Goal: Information Seeking & Learning: Learn about a topic

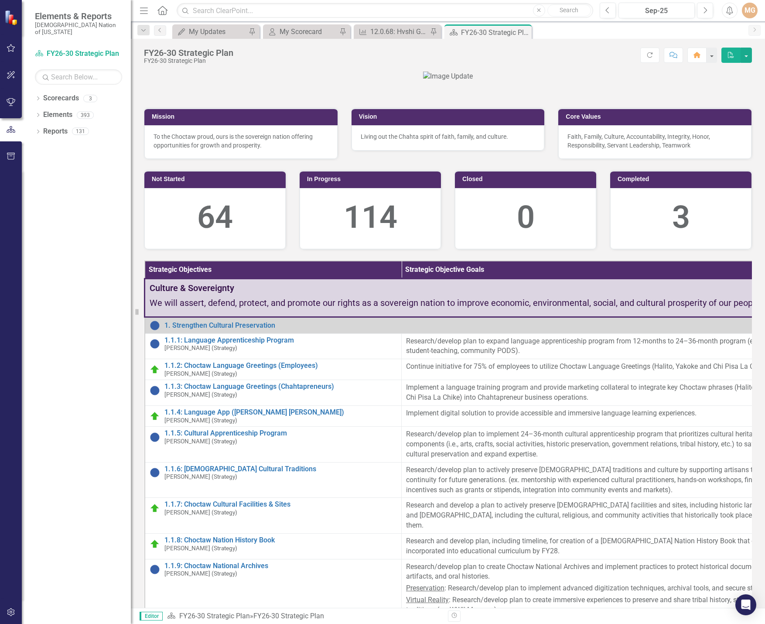
drag, startPoint x: 265, startPoint y: 94, endPoint x: 309, endPoint y: 37, distance: 71.8
click at [265, 82] on div at bounding box center [448, 77] width 608 height 10
click at [307, 30] on div "My Scorecard" at bounding box center [309, 31] width 58 height 11
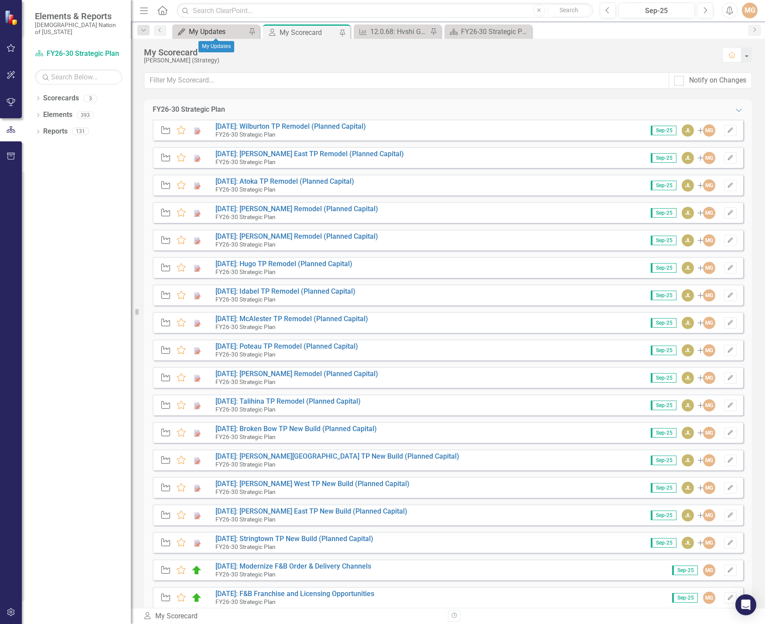
click at [214, 32] on div "My Updates" at bounding box center [218, 31] width 58 height 11
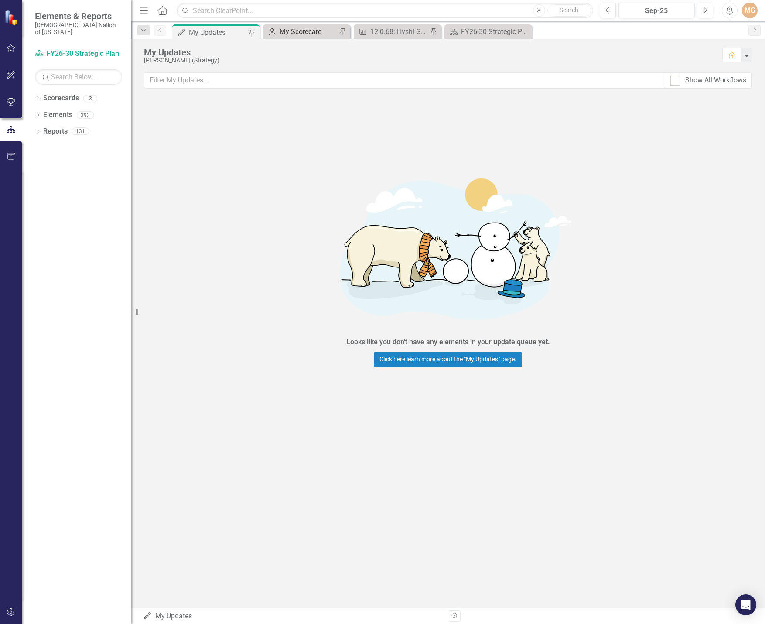
click at [288, 28] on div "My Scorecard" at bounding box center [309, 31] width 58 height 11
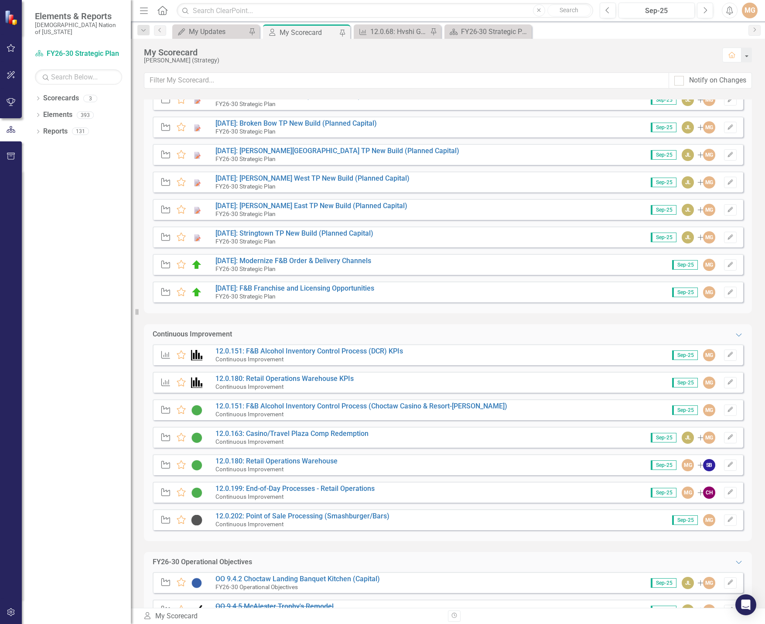
scroll to position [340, 0]
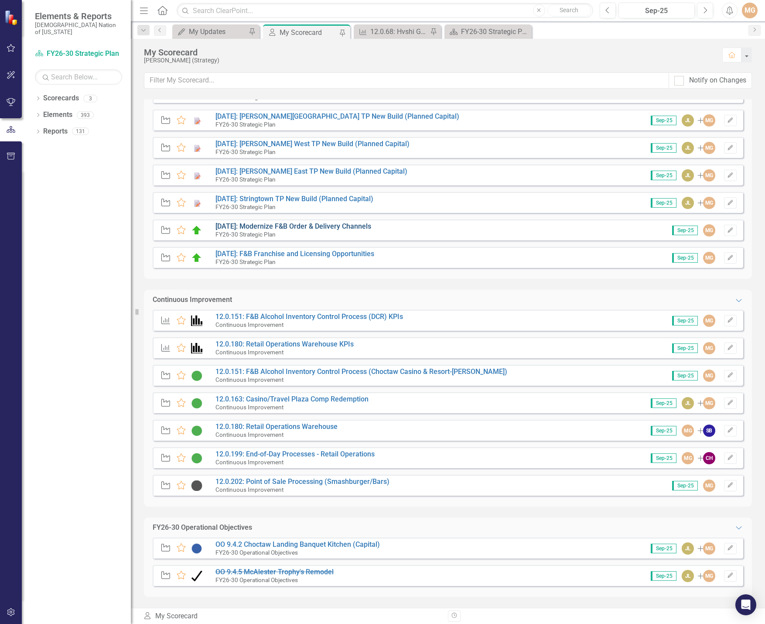
click at [327, 225] on link "[DATE]: Modernize F&B Order & Delivery Channels" at bounding box center [293, 226] width 156 height 8
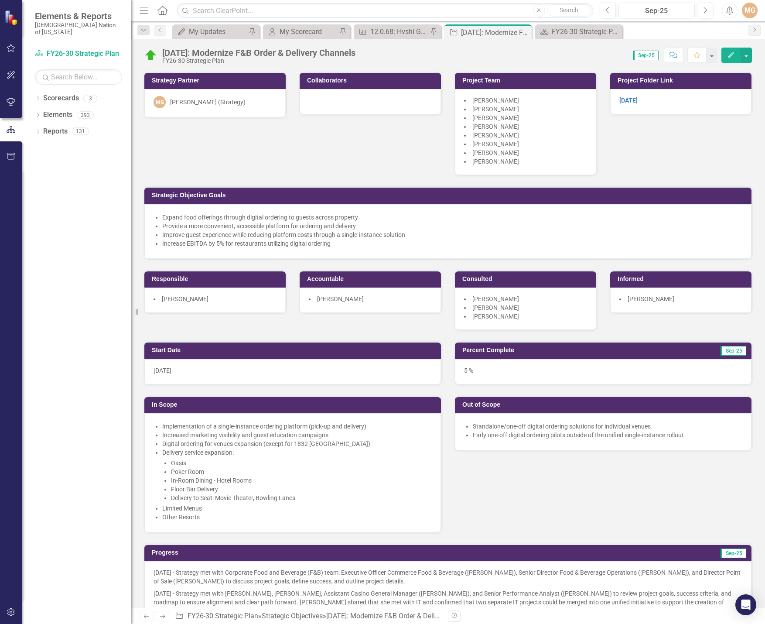
click at [695, 150] on div "Strategy Partner MG [PERSON_NAME] (Strategy) Collaborators Project Team [PERSON…" at bounding box center [447, 196] width 621 height 270
click at [216, 233] on li "Improve guest experience while reducing platform costs through a single-instanc…" at bounding box center [452, 234] width 580 height 9
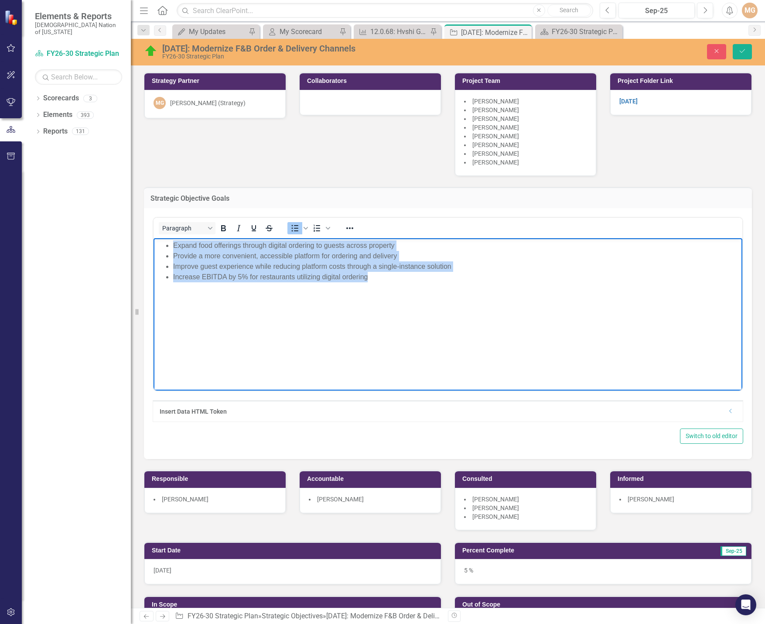
drag, startPoint x: 377, startPoint y: 282, endPoint x: 155, endPoint y: 250, distance: 224.3
click at [155, 250] on body "Expand food offerings through digital ordering to guests across property Provid…" at bounding box center [448, 303] width 589 height 131
copy ul "Expand food offerings through digital ordering to guests across property Provid…"
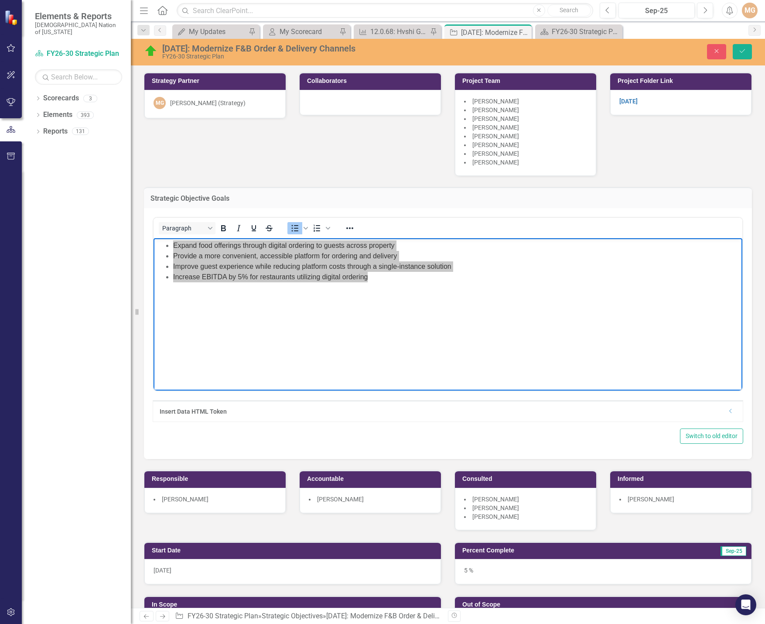
click at [459, 441] on div "Switch to old editor" at bounding box center [448, 435] width 591 height 15
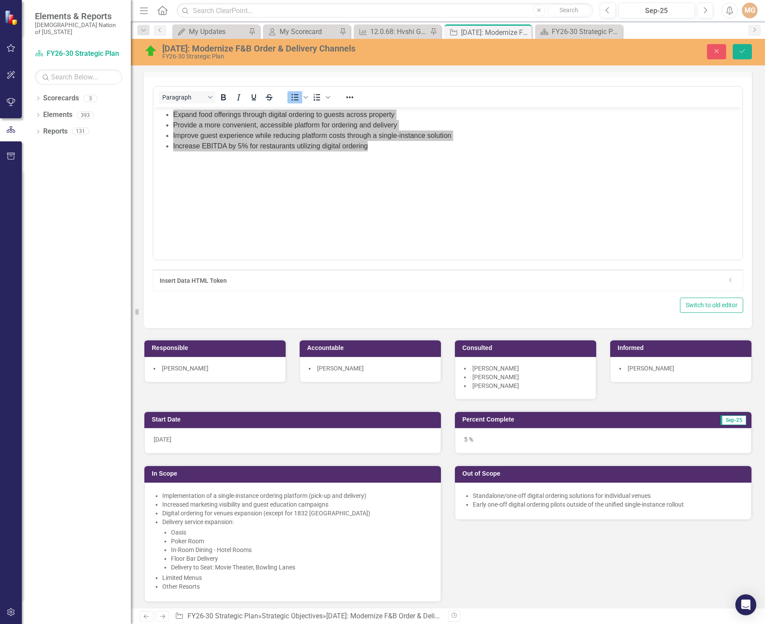
scroll to position [174, 0]
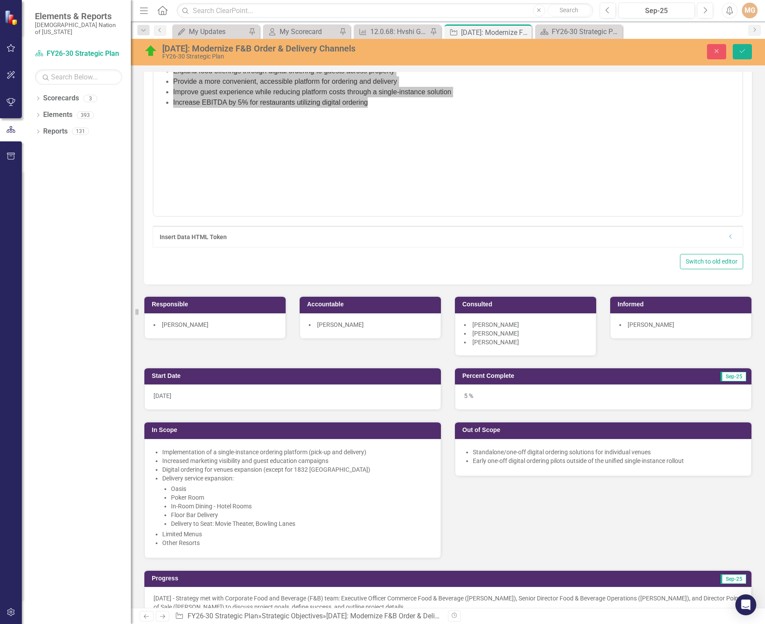
click at [234, 459] on li "Increased marketing visibility and guest education campaigns" at bounding box center [297, 460] width 270 height 9
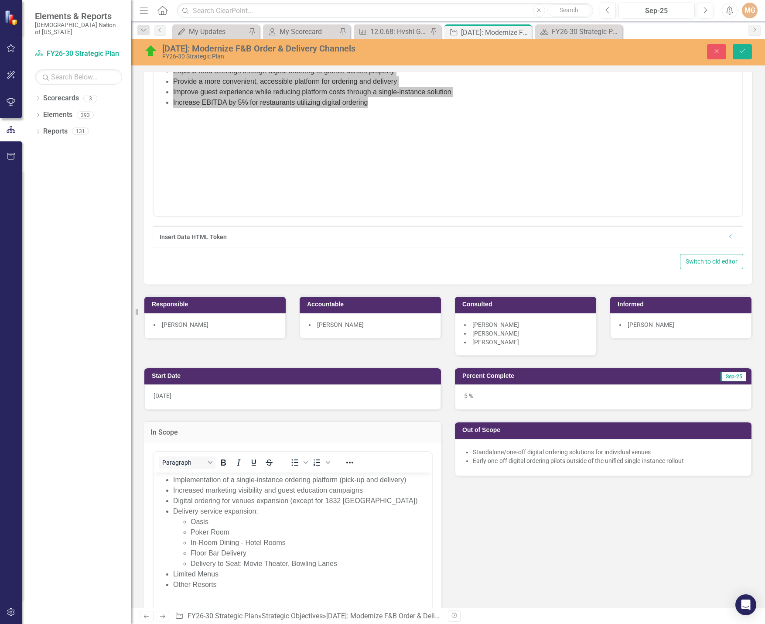
scroll to position [0, 0]
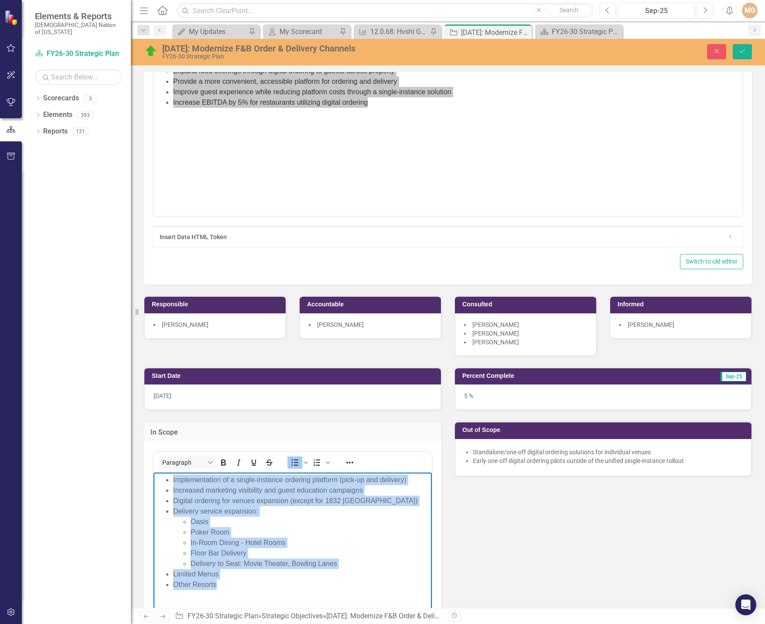
drag, startPoint x: 223, startPoint y: 586, endPoint x: 169, endPoint y: 481, distance: 118.4
click at [169, 481] on ul "Implementation of a single-instance ordering platform (pick-up and delivery) In…" at bounding box center [293, 531] width 274 height 115
copy ul "Implementation of a single-instance ordering platform (pick-up and delivery) In…"
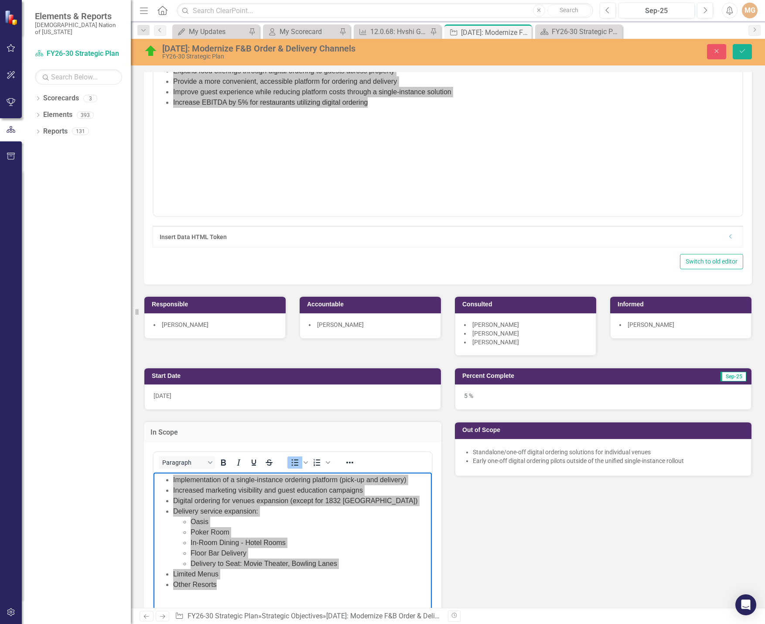
click at [513, 455] on li "Standalone/one-off digital ordering solutions for individual venues" at bounding box center [608, 451] width 270 height 9
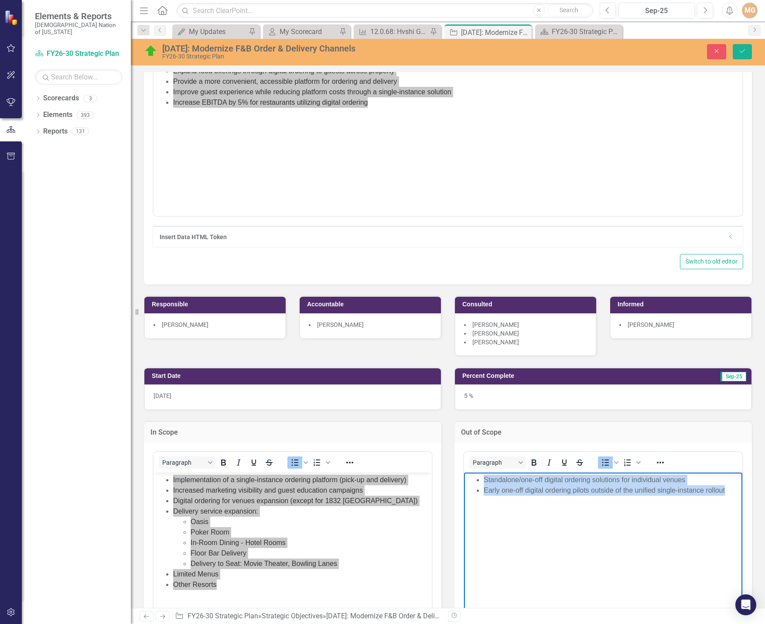
drag, startPoint x: 728, startPoint y: 491, endPoint x: 434, endPoint y: 476, distance: 295.2
click at [464, 476] on html "Standalone/one-off digital ordering solutions for individual venues Early one-o…" at bounding box center [603, 537] width 278 height 131
copy ul "Standalone/one-off digital ordering solutions for individual venues Early one-o…"
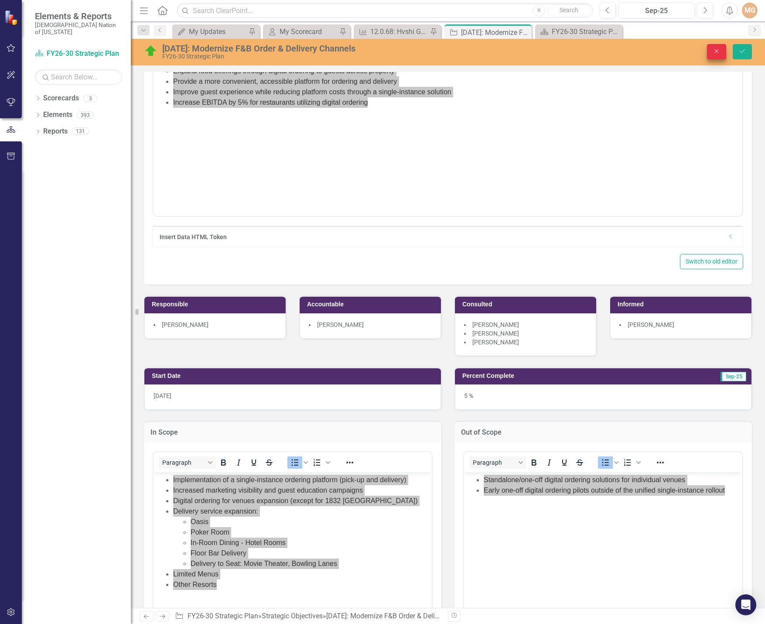
click at [716, 55] on button "Close" at bounding box center [716, 51] width 19 height 15
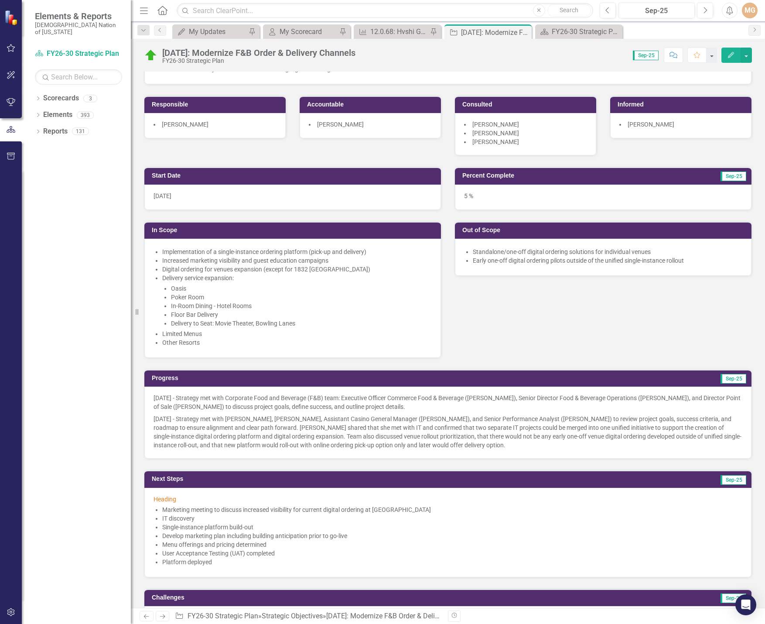
scroll to position [171, 0]
